Goal: Find specific page/section: Find specific page/section

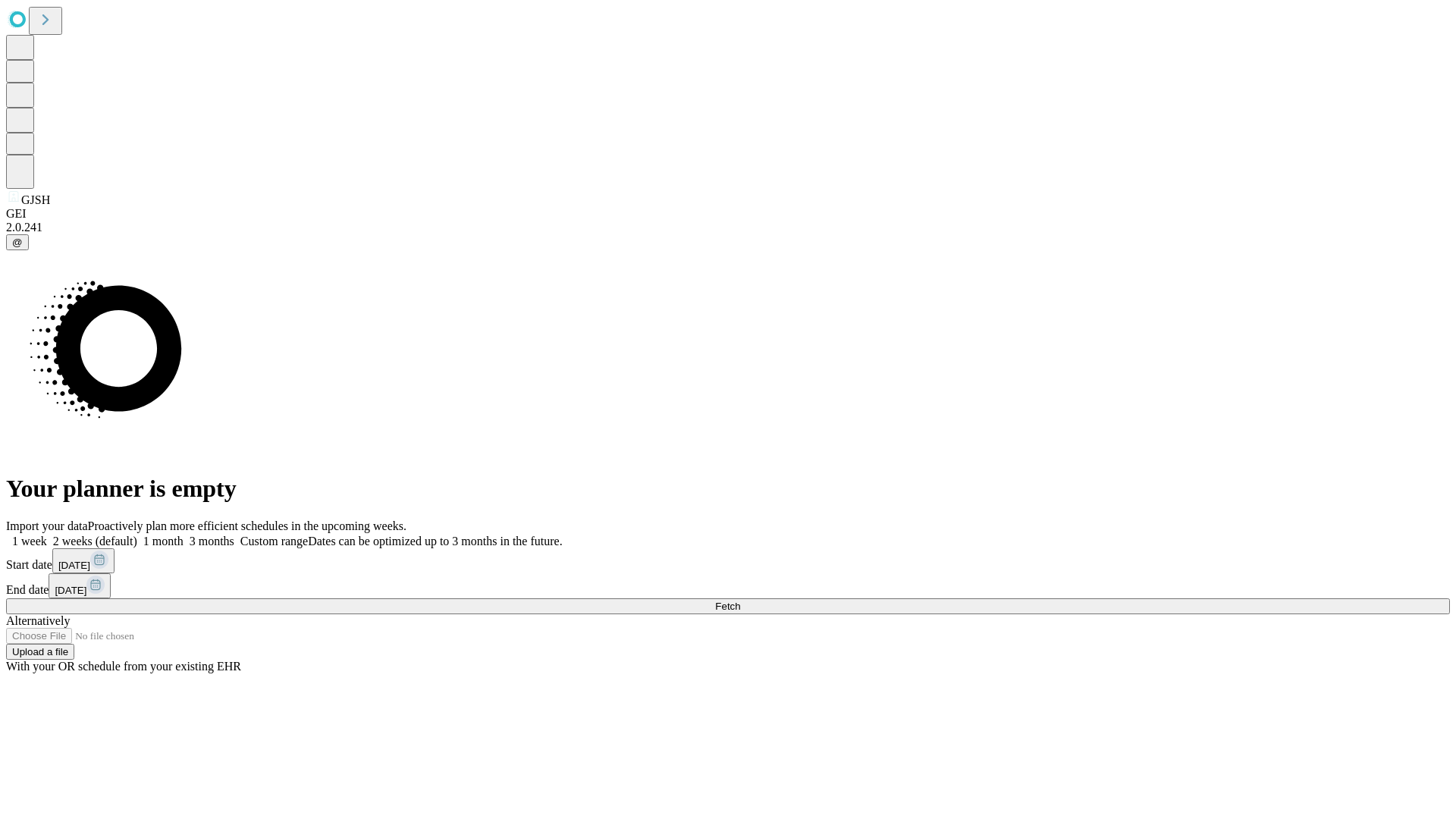
click at [741, 601] on span "Fetch" at bounding box center [728, 607] width 25 height 12
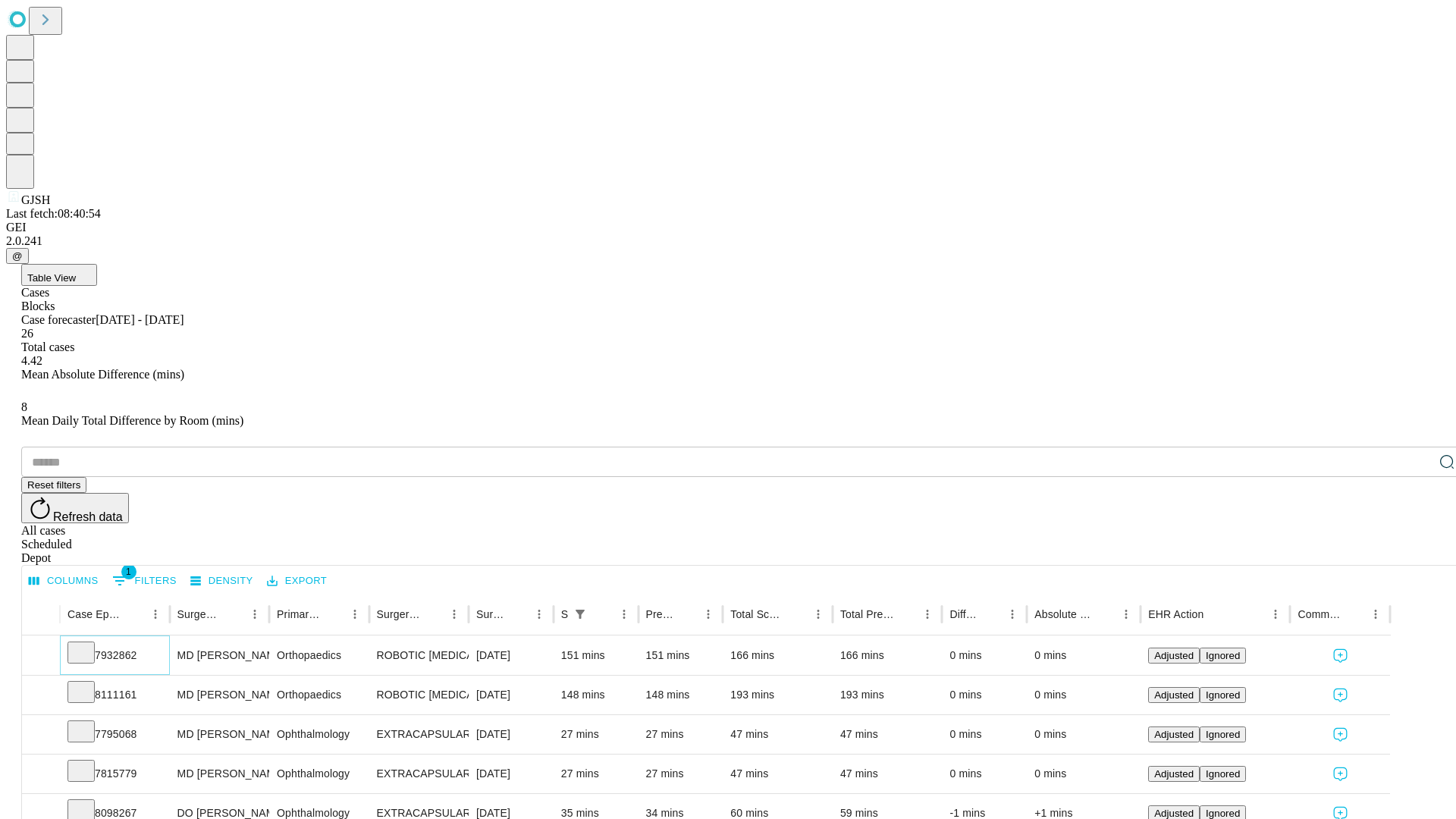
click at [89, 644] on icon at bounding box center [81, 652] width 16 height 16
